Goal: Information Seeking & Learning: Check status

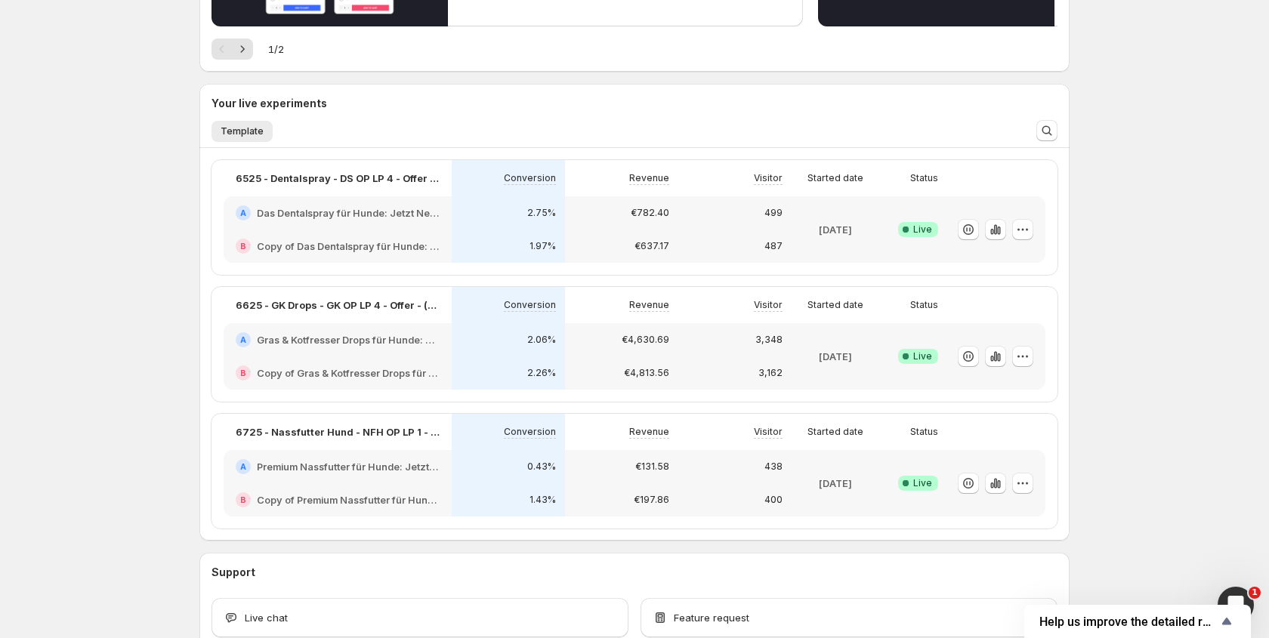
scroll to position [352, 0]
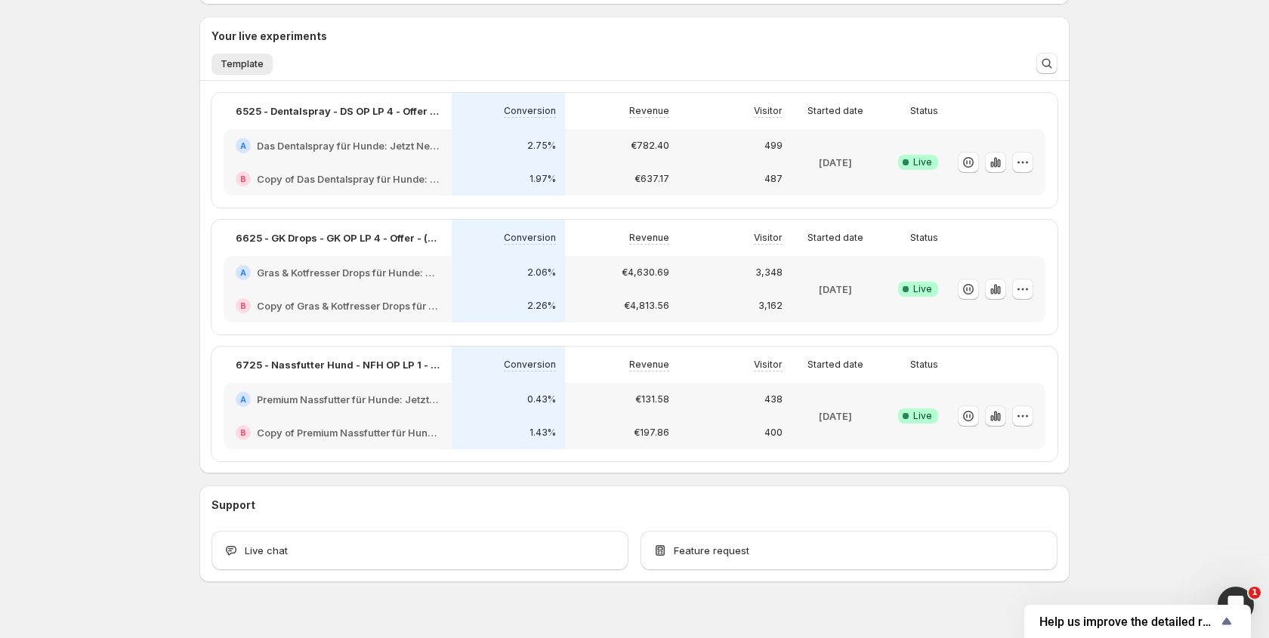
click at [997, 421] on icon "button" at bounding box center [995, 415] width 15 height 15
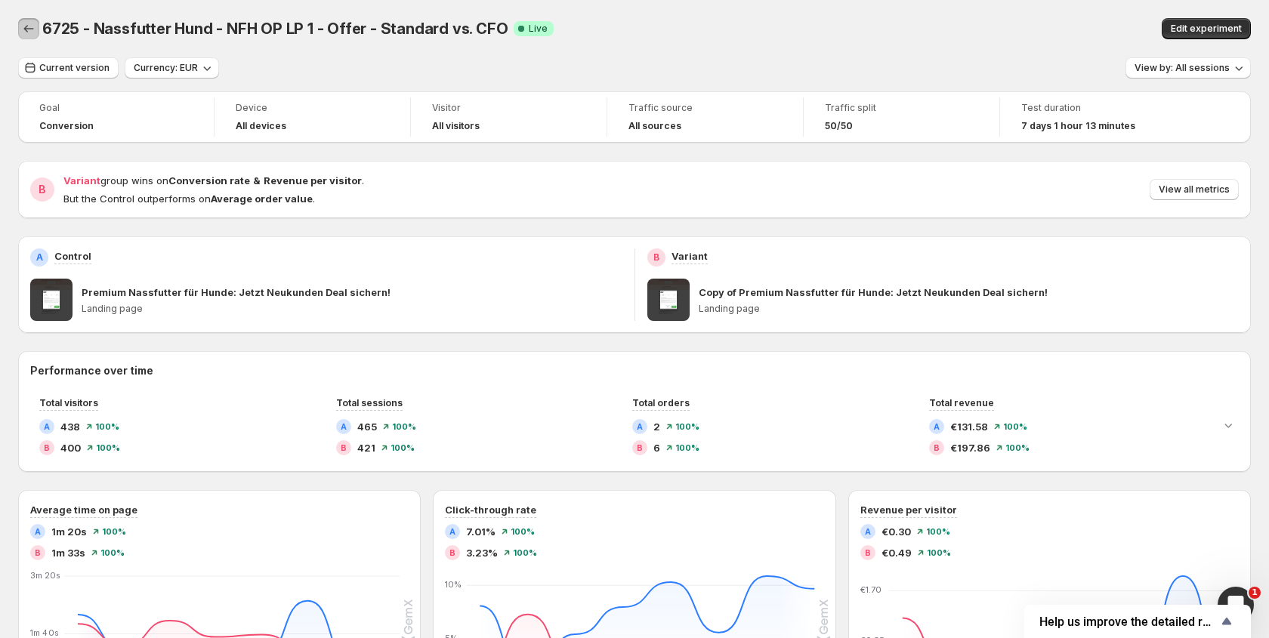
click at [35, 27] on icon "Back" at bounding box center [28, 28] width 15 height 15
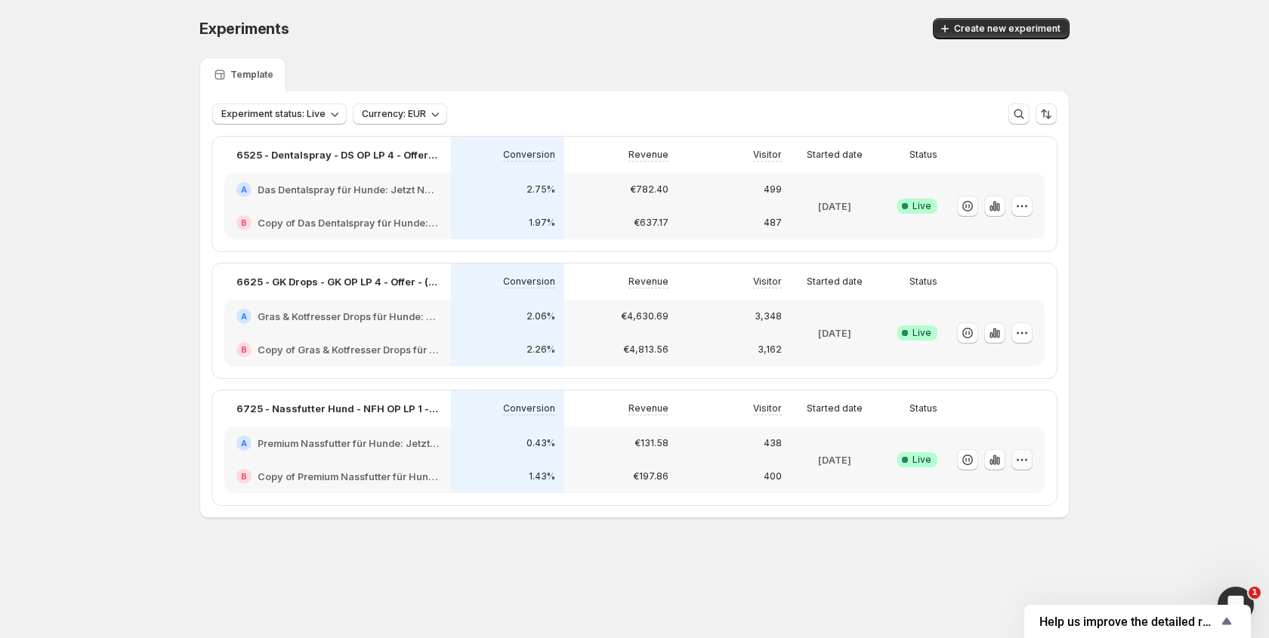
click at [1031, 458] on button "button" at bounding box center [1021, 459] width 21 height 21
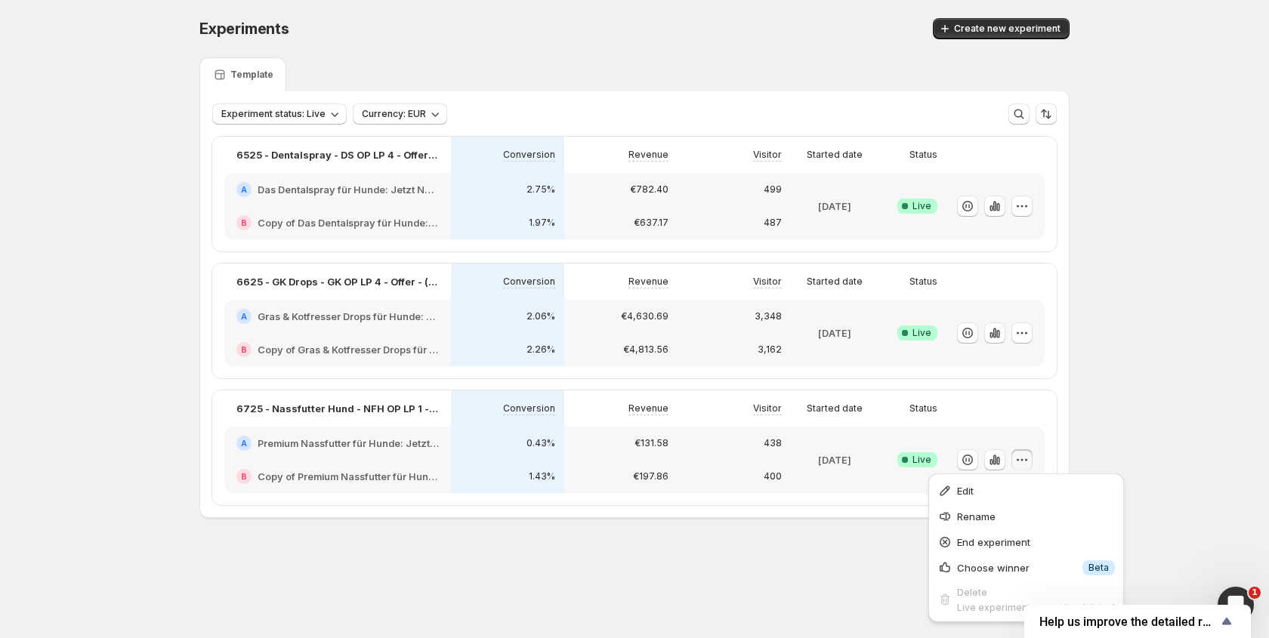
drag, startPoint x: 1143, startPoint y: 442, endPoint x: 1044, endPoint y: 450, distance: 99.3
click at [1142, 442] on div "Experiments. This page is ready Experiments Create new experiment Template Expe…" at bounding box center [634, 300] width 1269 height 600
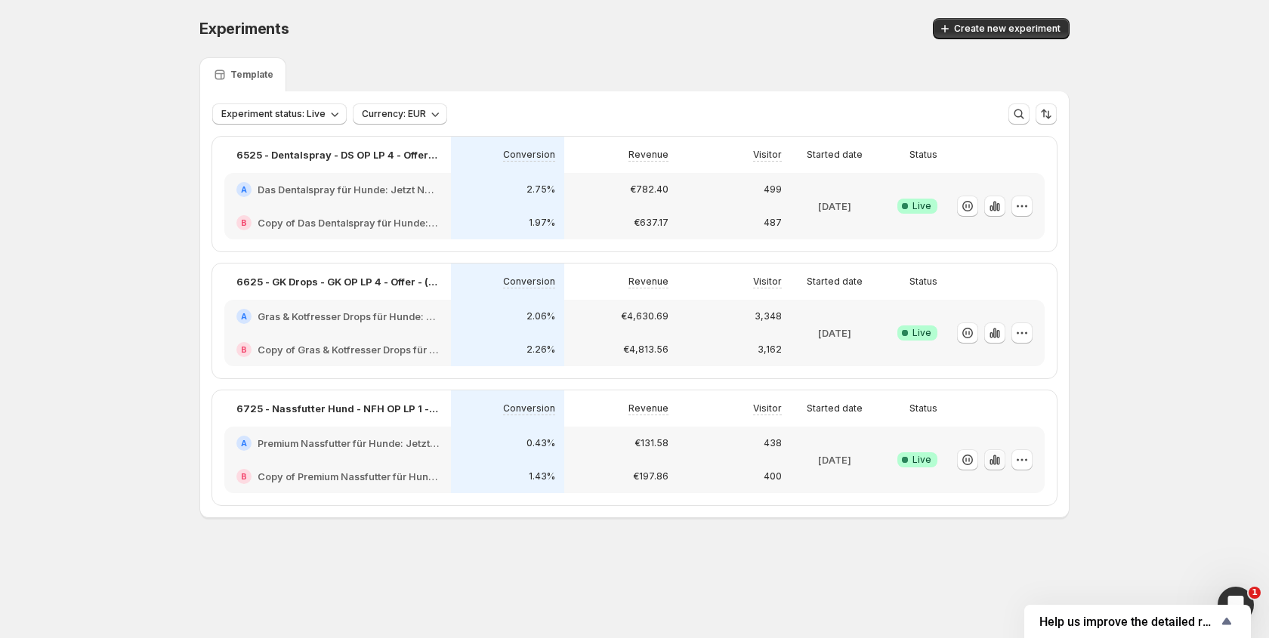
click at [995, 465] on icon "button" at bounding box center [994, 459] width 15 height 15
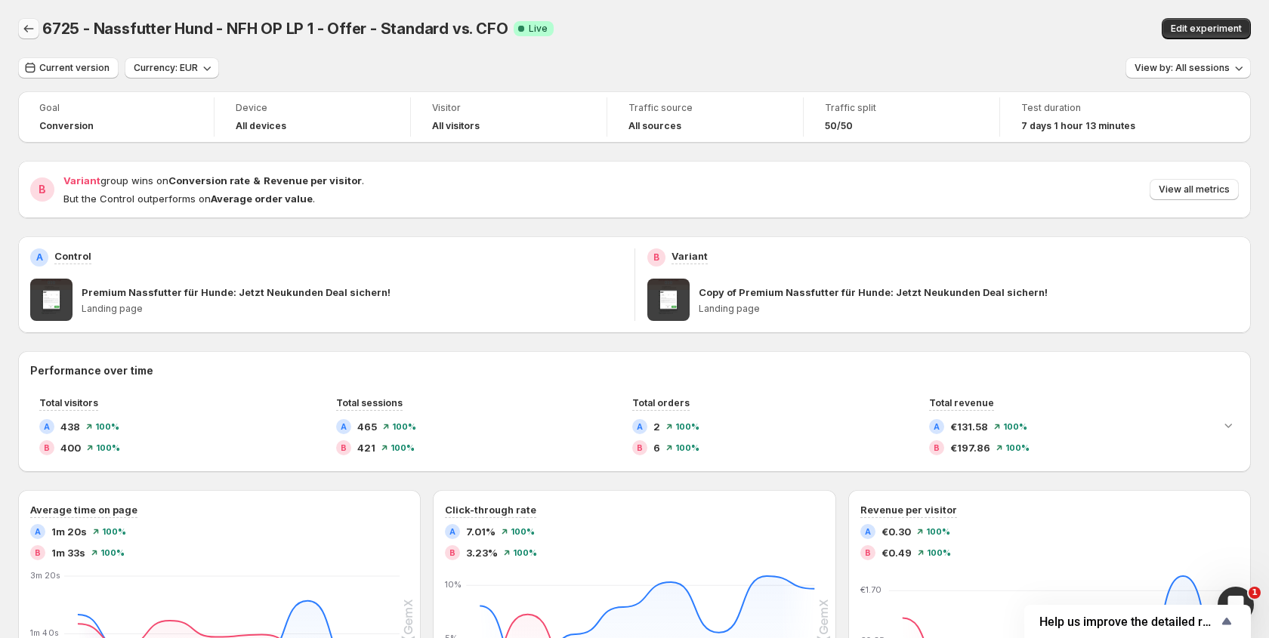
click at [26, 28] on icon "Back" at bounding box center [28, 28] width 15 height 15
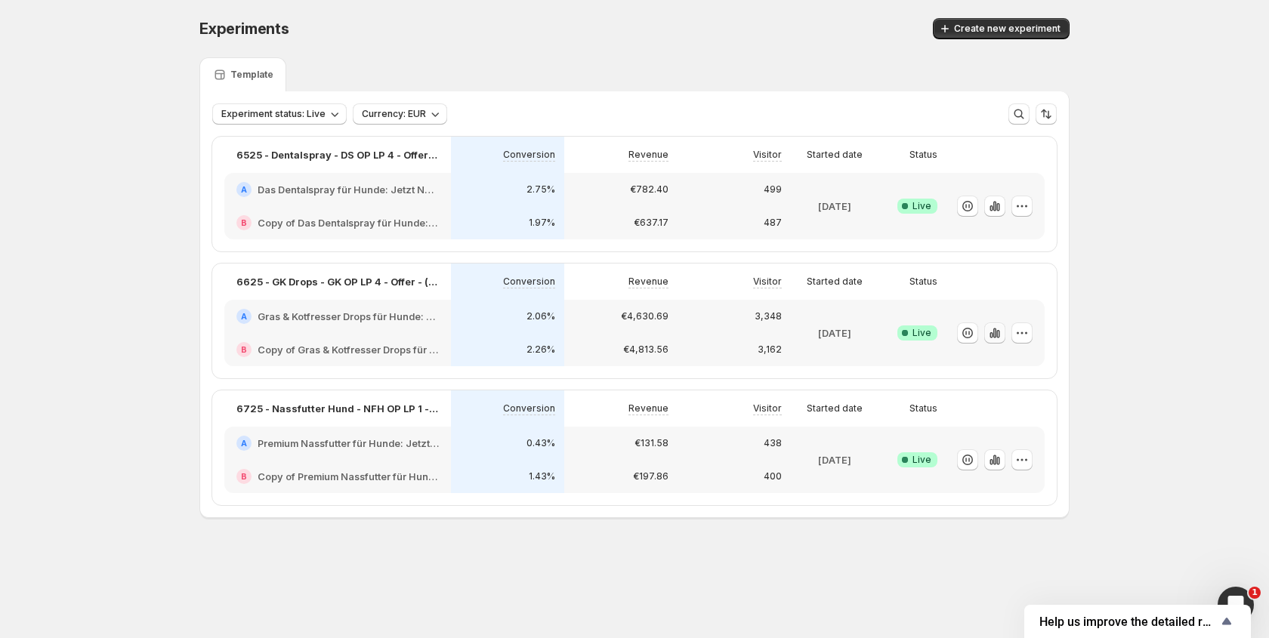
click at [1000, 335] on icon "button" at bounding box center [994, 332] width 15 height 15
